Goal: Book appointment/travel/reservation

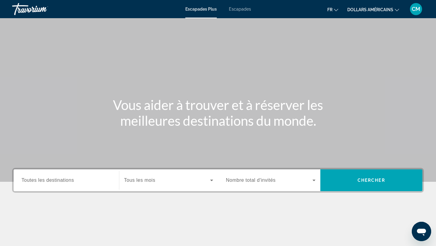
click at [311, 183] on icon "Widget de recherche" at bounding box center [313, 180] width 7 height 7
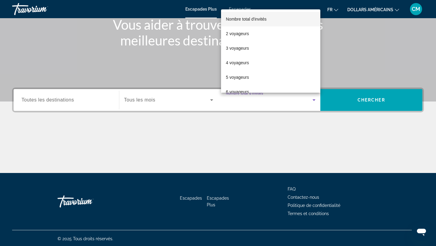
scroll to position [81, 0]
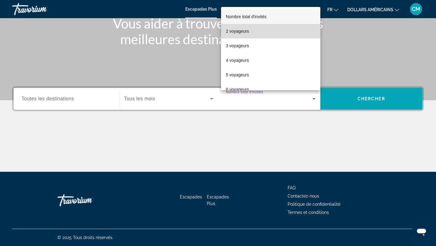
click at [285, 29] on mat-option "2 voyageurs" at bounding box center [270, 31] width 99 height 15
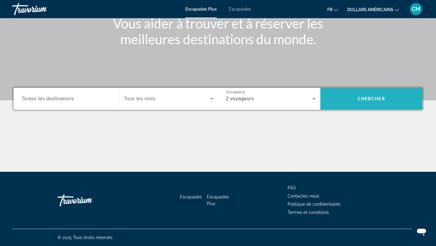
click at [355, 95] on span "Widget de recherche" at bounding box center [371, 98] width 102 height 15
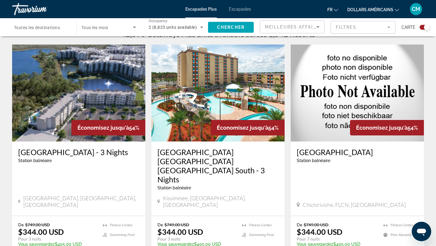
scroll to position [204, 0]
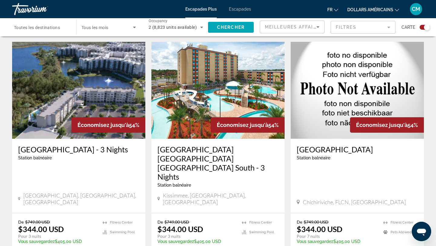
click at [200, 120] on img "Contenu principal" at bounding box center [217, 90] width 133 height 97
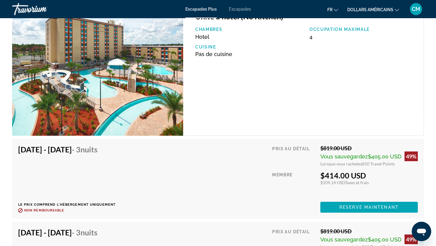
scroll to position [967, 0]
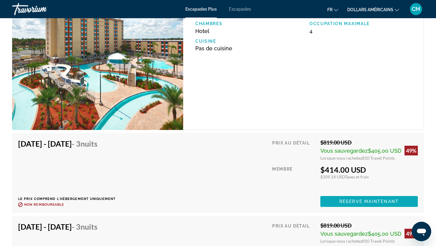
click at [349, 205] on span "Contenu principal" at bounding box center [369, 201] width 98 height 15
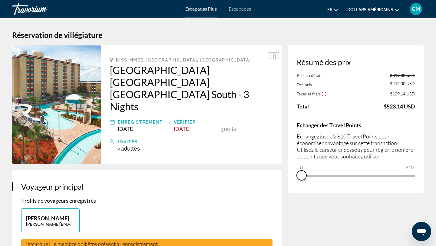
drag, startPoint x: 408, startPoint y: 184, endPoint x: 295, endPoint y: 200, distance: 114.1
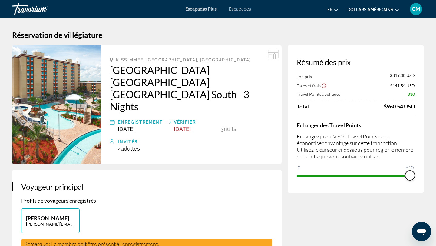
drag, startPoint x: 300, startPoint y: 168, endPoint x: 436, endPoint y: 162, distance: 135.5
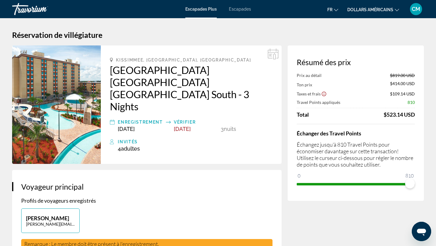
click at [391, 12] on font "dollars américains" at bounding box center [370, 9] width 46 height 5
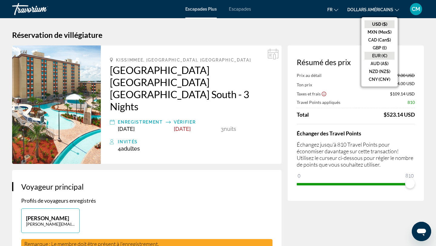
click at [383, 55] on button "EUR (€)" at bounding box center [380, 56] width 30 height 8
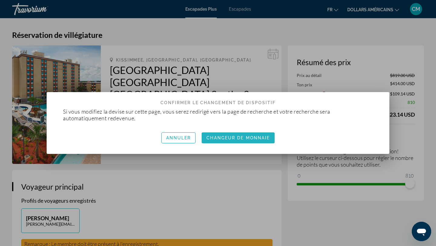
click at [266, 138] on font "Changeur de monnaie" at bounding box center [238, 137] width 63 height 5
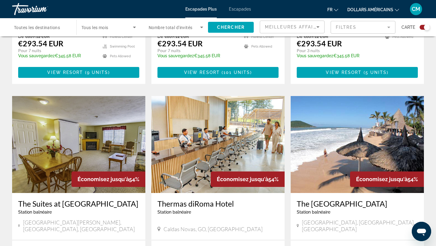
scroll to position [373, 0]
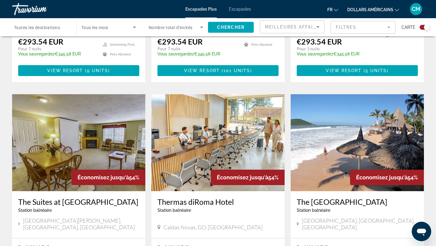
click at [352, 145] on img "Contenu principal" at bounding box center [357, 142] width 133 height 97
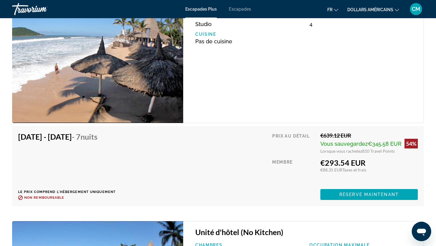
scroll to position [1076, 0]
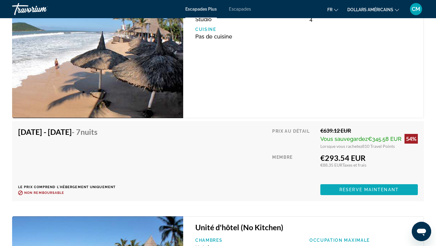
click at [374, 190] on span "Reserve maintenant" at bounding box center [368, 189] width 59 height 5
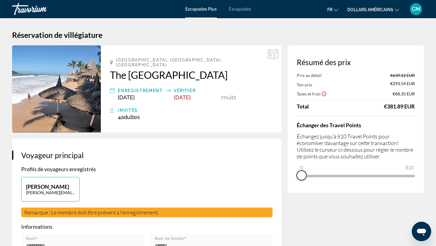
drag, startPoint x: 410, startPoint y: 183, endPoint x: 298, endPoint y: 175, distance: 112.4
click at [298, 175] on span "ngx-slider" at bounding box center [302, 175] width 10 height 10
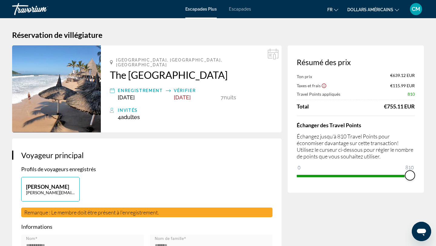
drag, startPoint x: 306, startPoint y: 167, endPoint x: 436, endPoint y: 177, distance: 130.6
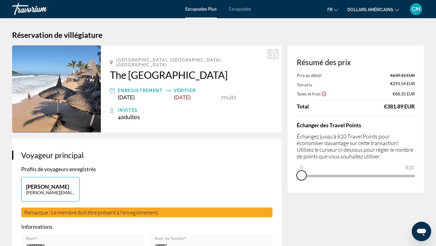
drag, startPoint x: 408, startPoint y: 185, endPoint x: 242, endPoint y: 167, distance: 166.4
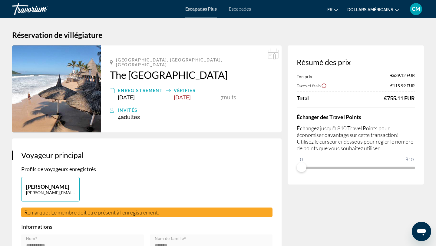
click at [324, 87] on icon "Show Taxes and Fees disclaimer" at bounding box center [324, 86] width 5 height 5
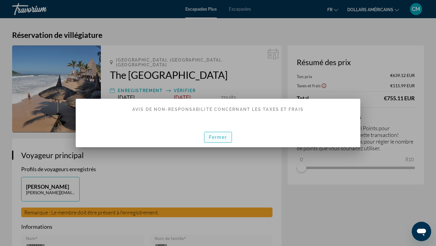
click at [223, 141] on span "button" at bounding box center [217, 137] width 27 height 15
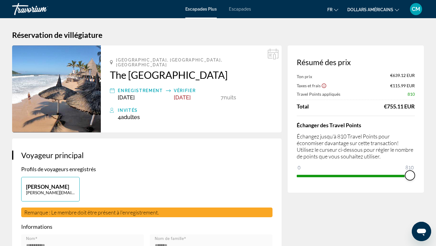
drag, startPoint x: 301, startPoint y: 167, endPoint x: 436, endPoint y: 177, distance: 135.2
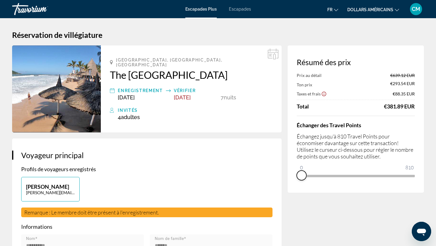
drag, startPoint x: 412, startPoint y: 184, endPoint x: 295, endPoint y: 180, distance: 117.0
click at [295, 180] on div "Résumé des prix Prix au détail €639.12 EUR Ton prix €293.54 EUR Taxes et frais …" at bounding box center [356, 118] width 136 height 147
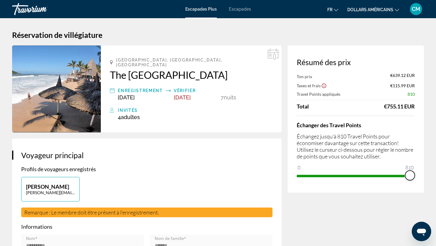
drag, startPoint x: 303, startPoint y: 166, endPoint x: 436, endPoint y: 170, distance: 133.3
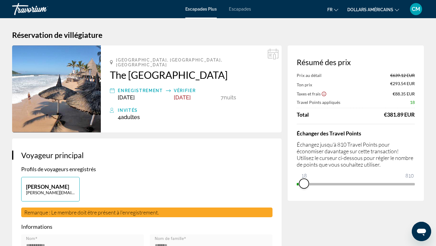
drag, startPoint x: 409, startPoint y: 181, endPoint x: 299, endPoint y: 180, distance: 109.3
click at [299, 180] on div "Résumé des prix Prix au détail €639.12 EUR Ton prix €293.54 EUR Taxes et frais …" at bounding box center [356, 122] width 136 height 155
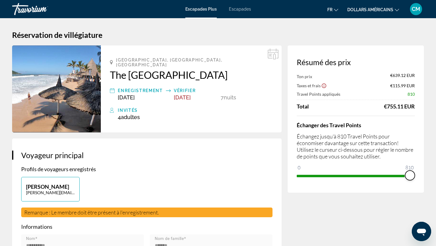
drag, startPoint x: 303, startPoint y: 166, endPoint x: 429, endPoint y: 172, distance: 127.1
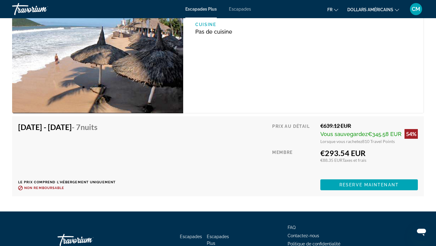
scroll to position [1038, 0]
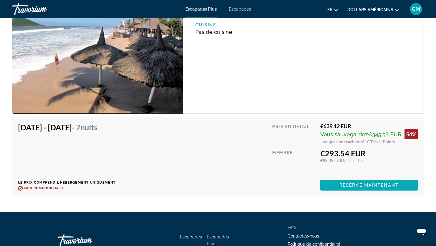
click at [346, 185] on span "Reserve maintenant" at bounding box center [368, 185] width 59 height 5
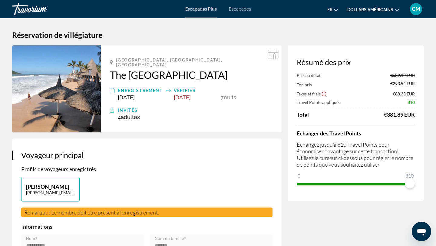
drag, startPoint x: 219, startPoint y: 68, endPoint x: 349, endPoint y: 1, distance: 147.1
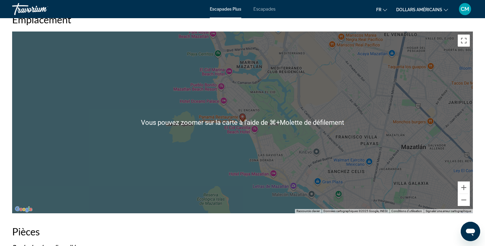
scroll to position [749, 0]
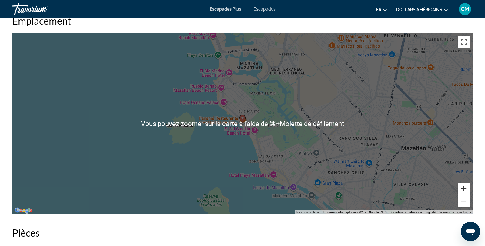
click at [436, 189] on button "Zoom avant" at bounding box center [463, 189] width 12 height 12
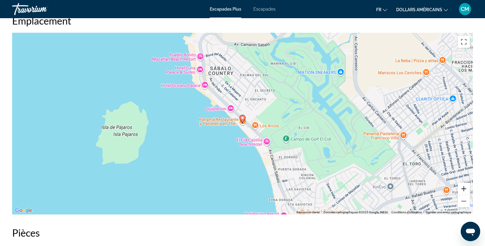
click at [436, 189] on button "Zoom avant" at bounding box center [463, 189] width 12 height 12
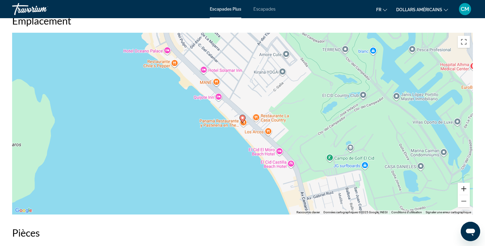
click at [436, 189] on button "Zoom avant" at bounding box center [463, 189] width 12 height 12
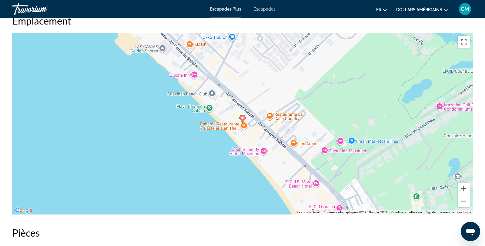
click at [436, 189] on button "Zoom avant" at bounding box center [463, 189] width 12 height 12
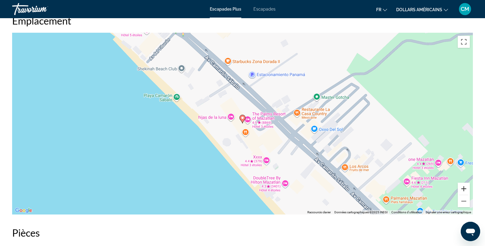
click at [436, 189] on button "Zoom avant" at bounding box center [463, 189] width 12 height 12
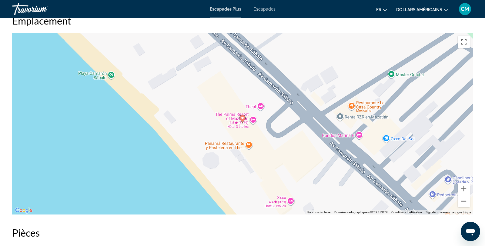
click at [436, 203] on button "Zoom arrière" at bounding box center [463, 201] width 12 height 12
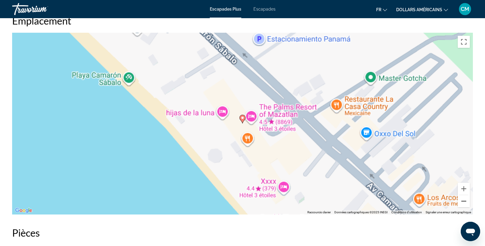
click at [436, 203] on button "Zoom arrière" at bounding box center [463, 201] width 12 height 12
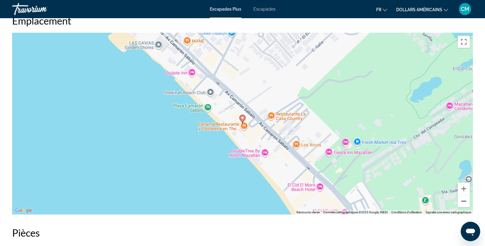
click at [436, 203] on button "Zoom arrière" at bounding box center [463, 201] width 12 height 12
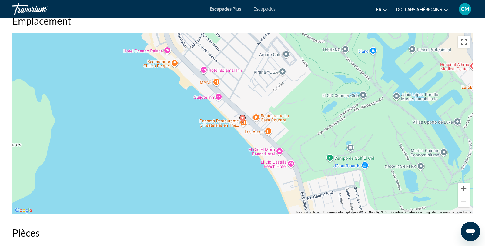
click at [436, 203] on button "Zoom arrière" at bounding box center [463, 201] width 12 height 12
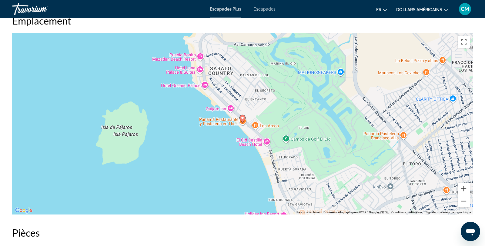
click at [436, 190] on button "Zoom avant" at bounding box center [463, 189] width 12 height 12
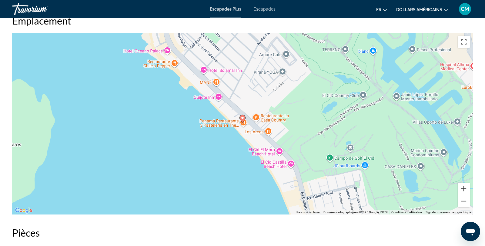
click at [436, 190] on button "Zoom avant" at bounding box center [463, 189] width 12 height 12
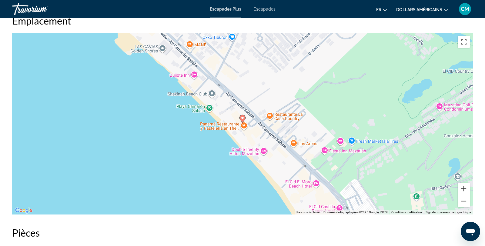
click at [436, 190] on button "Zoom avant" at bounding box center [463, 189] width 12 height 12
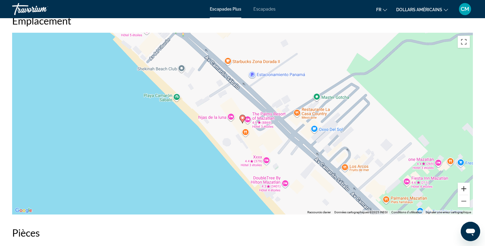
click at [436, 190] on button "Zoom avant" at bounding box center [463, 189] width 12 height 12
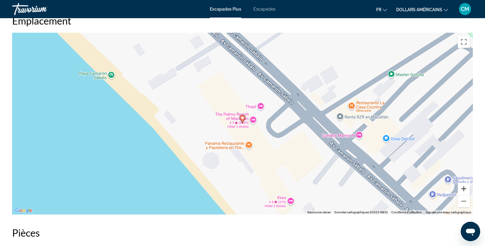
click at [436, 190] on button "Zoom avant" at bounding box center [463, 189] width 12 height 12
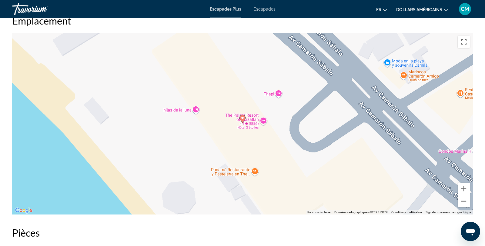
click at [436, 201] on button "Zoom arrière" at bounding box center [463, 201] width 12 height 12
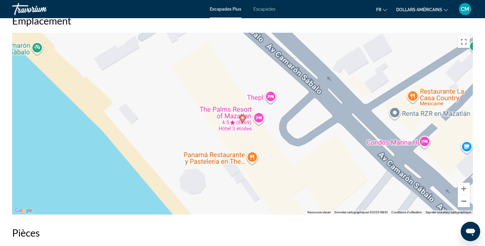
click at [436, 201] on button "Zoom arrière" at bounding box center [463, 201] width 12 height 12
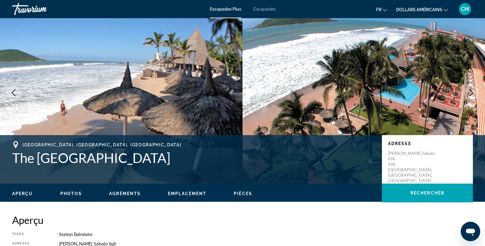
scroll to position [0, 0]
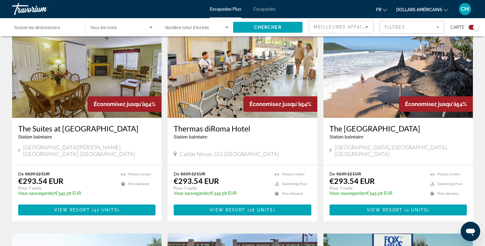
scroll to position [446, 0]
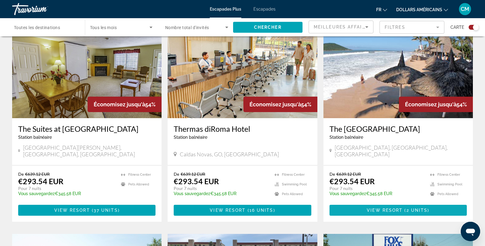
click at [388, 203] on span "Contenu principal" at bounding box center [397, 210] width 137 height 15
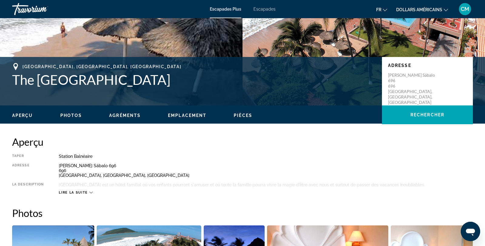
scroll to position [95, 0]
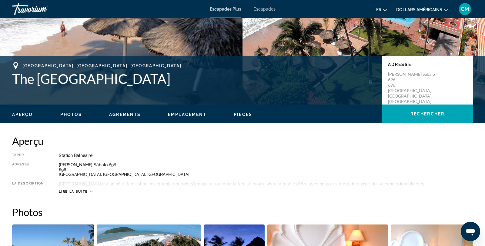
click at [243, 115] on span "Pièces" at bounding box center [242, 114] width 18 height 5
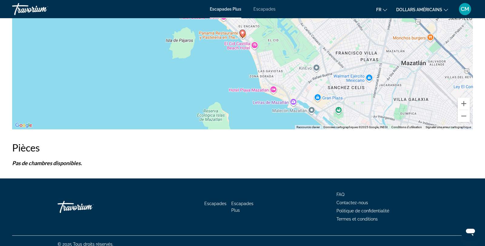
scroll to position [840, 0]
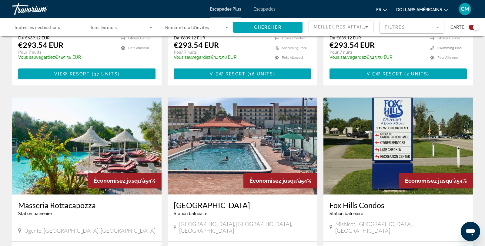
scroll to position [587, 0]
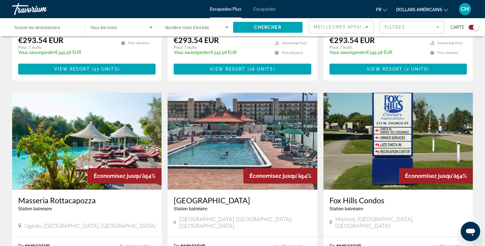
click at [87, 125] on img "Contenu principal" at bounding box center [86, 141] width 149 height 97
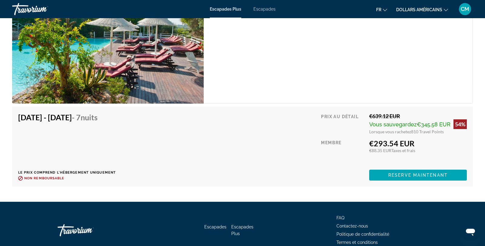
scroll to position [1068, 0]
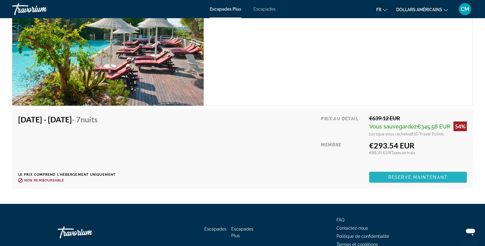
click at [417, 177] on span "Reserve maintenant" at bounding box center [417, 177] width 59 height 5
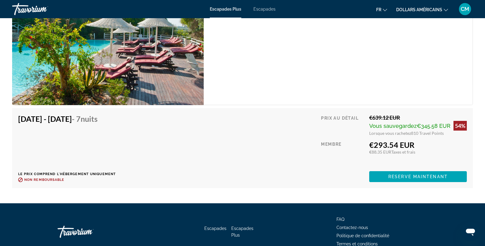
scroll to position [1067, 0]
